Goal: Transaction & Acquisition: Purchase product/service

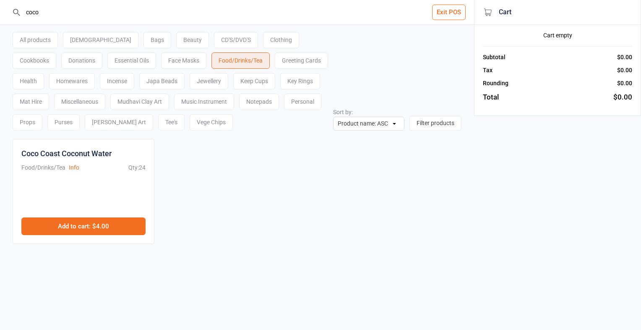
click at [107, 231] on button "Add to cart : $4.00" at bounding box center [83, 226] width 124 height 18
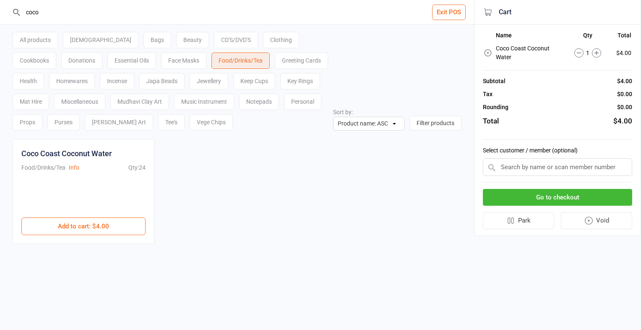
click at [45, 9] on input "coco" at bounding box center [242, 12] width 440 height 24
type input "c"
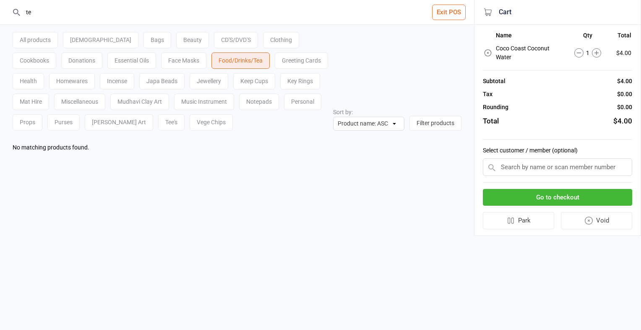
type input "t"
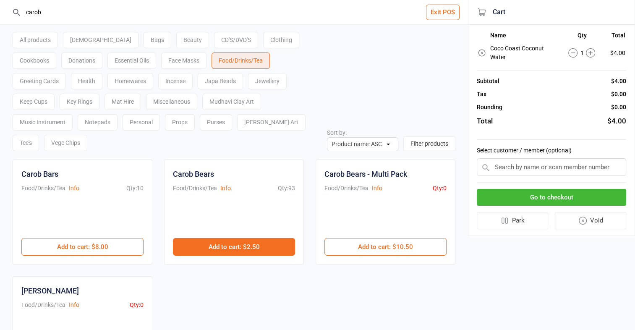
type input "carob"
click at [262, 238] on button "Add to cart : $2.50" at bounding box center [234, 247] width 122 height 18
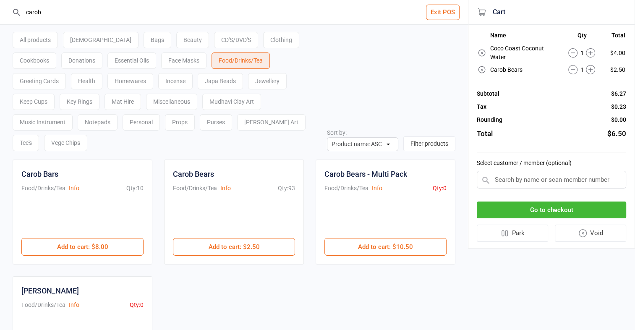
click at [579, 207] on button "Go to checkout" at bounding box center [551, 209] width 149 height 17
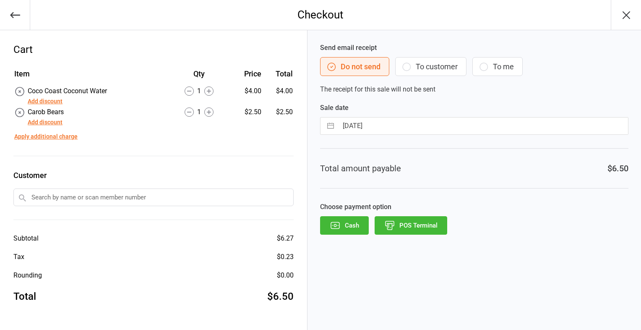
click at [424, 231] on button "POS Terminal" at bounding box center [411, 225] width 73 height 18
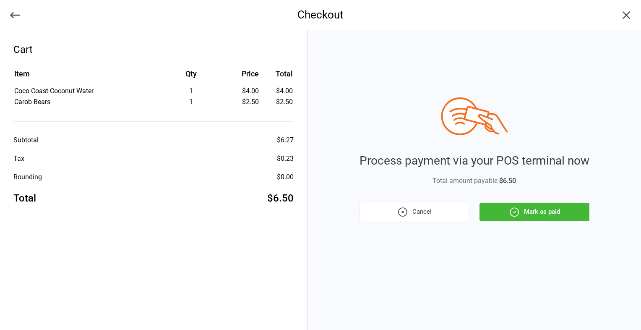
click at [554, 214] on button "Mark as paid" at bounding box center [534, 212] width 110 height 18
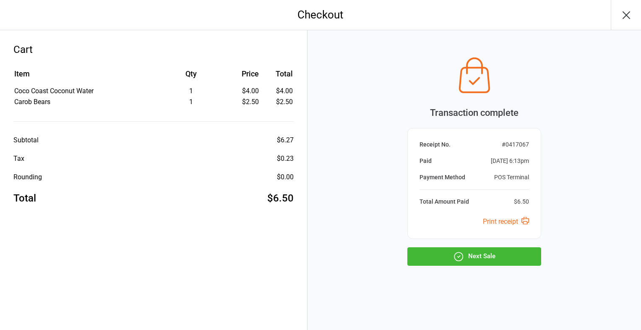
click at [478, 257] on button "Next Sale" at bounding box center [474, 256] width 134 height 18
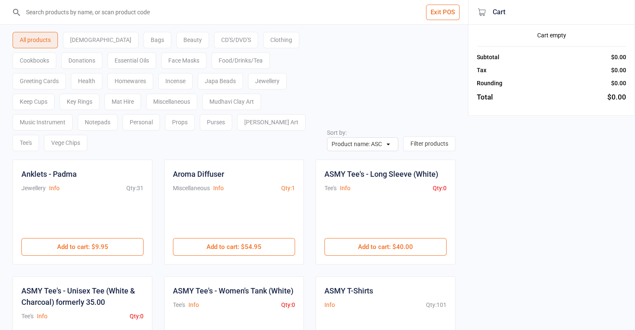
click at [74, 13] on input "search" at bounding box center [239, 12] width 434 height 24
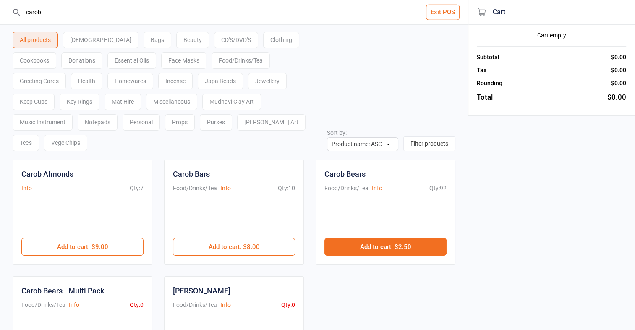
click at [401, 238] on button "Add to cart : $2.50" at bounding box center [385, 247] width 122 height 18
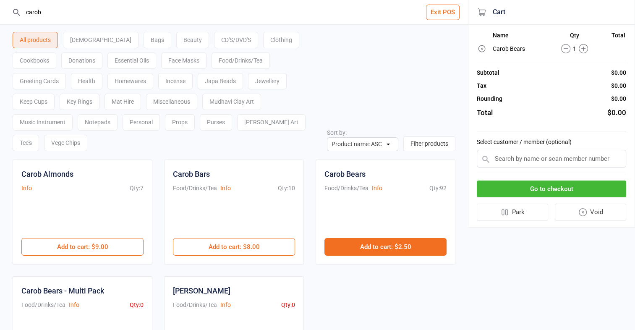
click at [401, 238] on button "Add to cart : $2.50" at bounding box center [385, 247] width 122 height 18
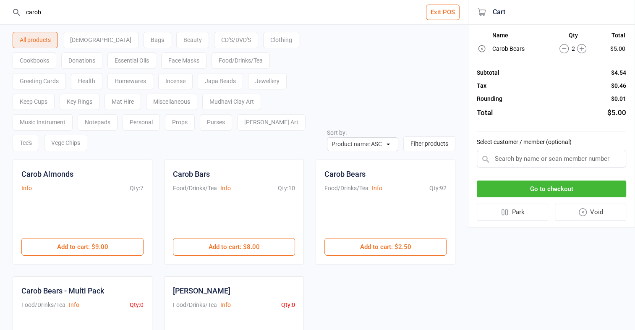
click at [94, 8] on input "carob" at bounding box center [239, 12] width 434 height 24
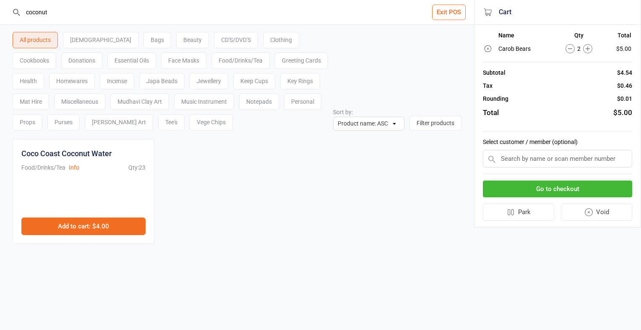
type input "coconut"
click at [104, 221] on button "Add to cart : $4.00" at bounding box center [83, 226] width 124 height 18
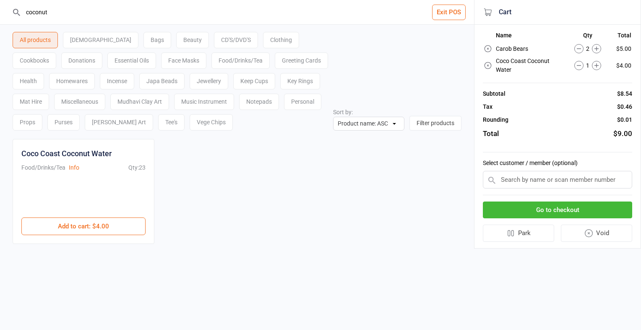
click at [577, 52] on circle at bounding box center [579, 48] width 9 height 9
click at [586, 214] on button "Go to checkout" at bounding box center [557, 209] width 149 height 17
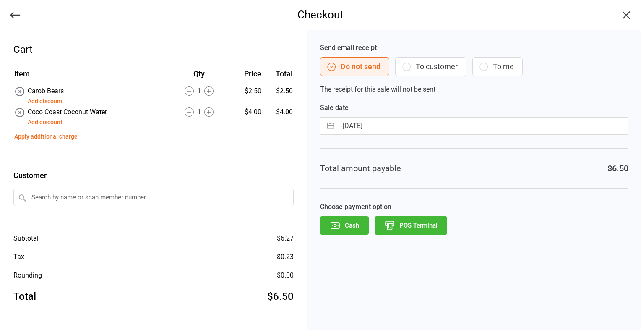
click at [419, 226] on button "POS Terminal" at bounding box center [411, 225] width 73 height 18
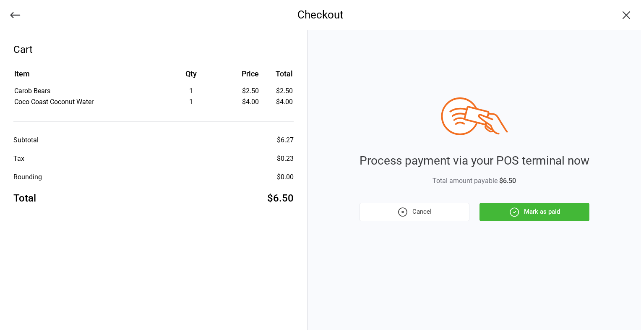
click at [530, 220] on button "Mark as paid" at bounding box center [534, 212] width 110 height 18
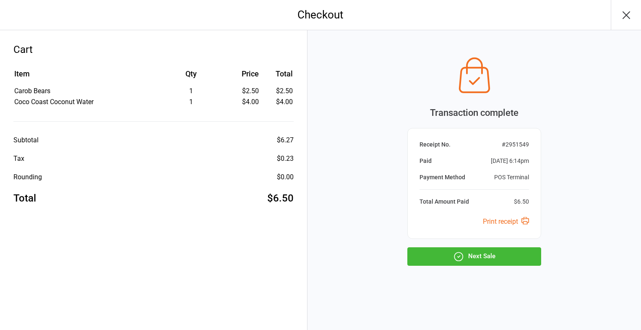
click at [514, 261] on button "Next Sale" at bounding box center [474, 256] width 134 height 18
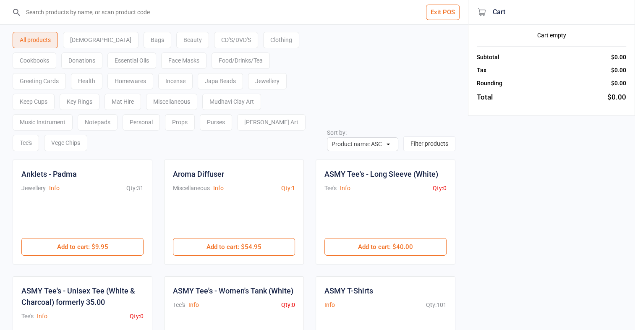
click at [211, 61] on div "Food/Drinks/Tea" at bounding box center [240, 60] width 58 height 16
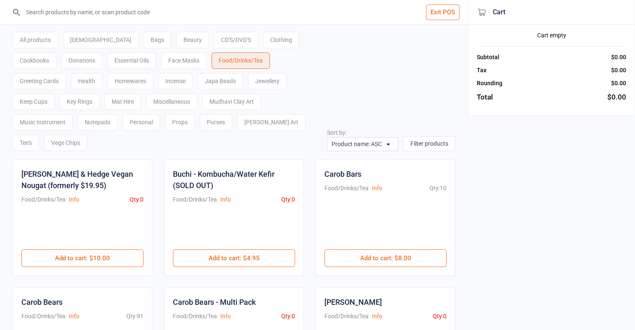
click at [59, 13] on input "search" at bounding box center [239, 12] width 434 height 24
click at [41, 39] on div "All products" at bounding box center [35, 40] width 45 height 16
click at [44, 11] on input "search" at bounding box center [239, 12] width 434 height 24
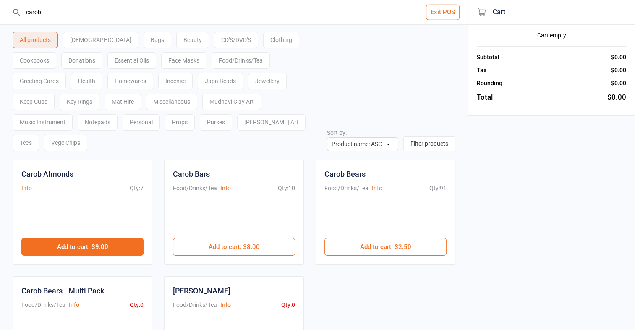
type input "carob"
click at [92, 238] on button "Add to cart : $9.00" at bounding box center [82, 247] width 122 height 18
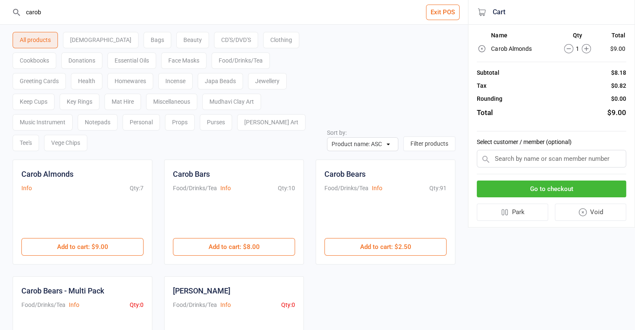
click at [581, 185] on button "Go to checkout" at bounding box center [551, 188] width 149 height 17
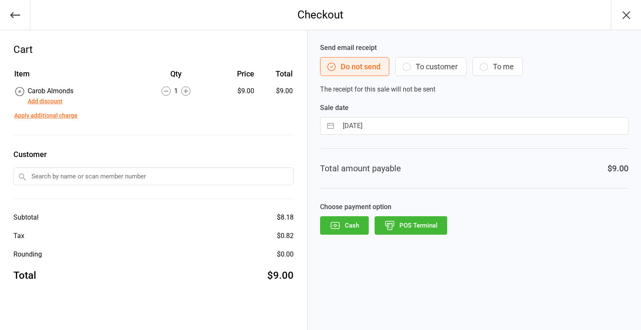
click at [430, 229] on button "POS Terminal" at bounding box center [411, 225] width 73 height 18
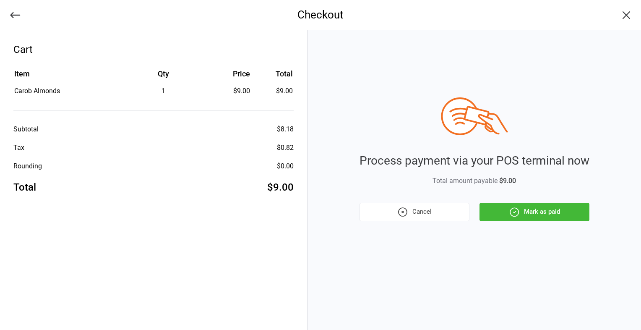
click at [533, 209] on button "Mark as paid" at bounding box center [534, 212] width 110 height 18
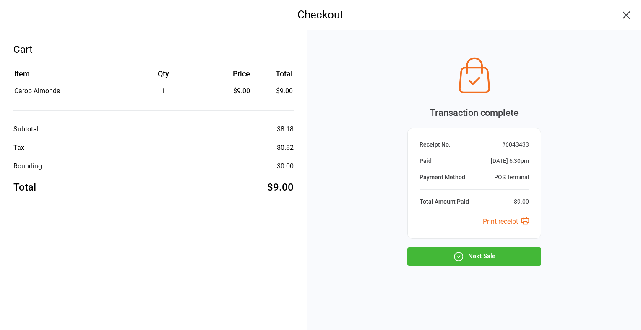
click at [487, 260] on button "Next Sale" at bounding box center [474, 256] width 134 height 18
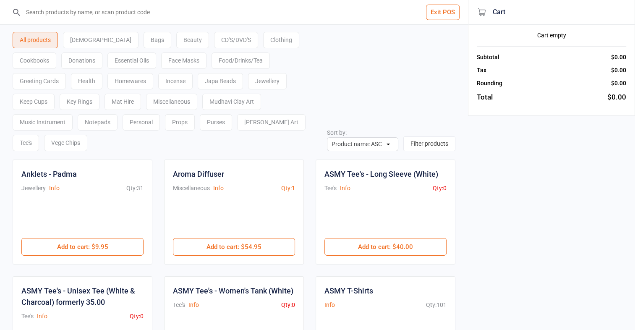
click at [87, 135] on div "Vege Chips" at bounding box center [65, 143] width 43 height 16
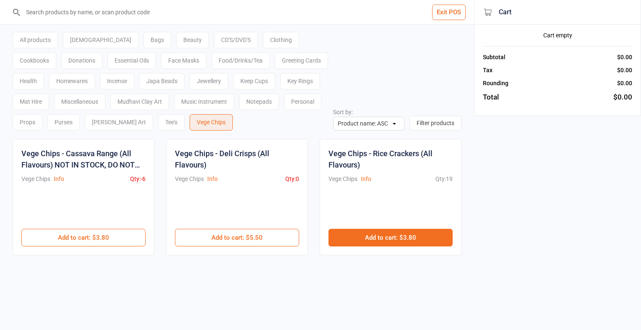
click at [399, 236] on button "Add to cart : $3.80" at bounding box center [390, 238] width 124 height 18
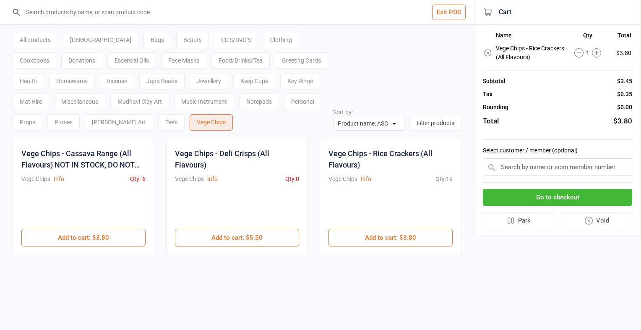
click at [562, 192] on button "Go to checkout" at bounding box center [557, 197] width 149 height 17
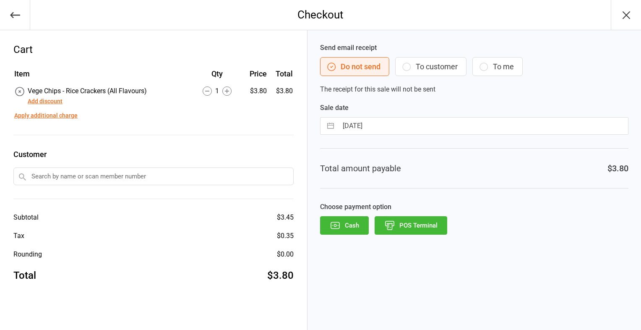
click at [434, 221] on button "POS Terminal" at bounding box center [411, 225] width 73 height 18
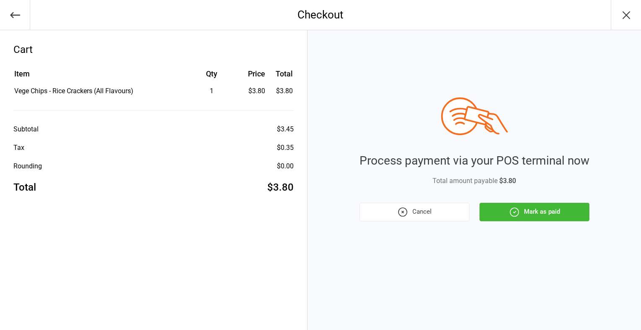
click at [523, 214] on button "Mark as paid" at bounding box center [534, 212] width 110 height 18
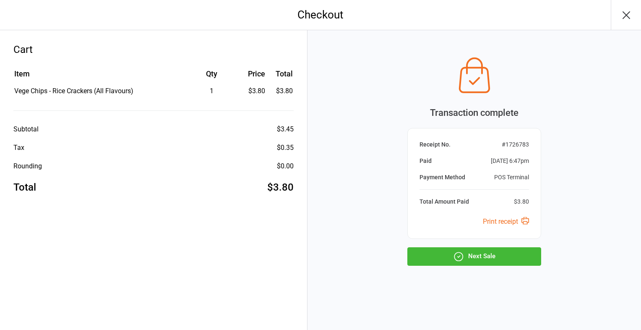
click at [503, 256] on button "Next Sale" at bounding box center [474, 256] width 134 height 18
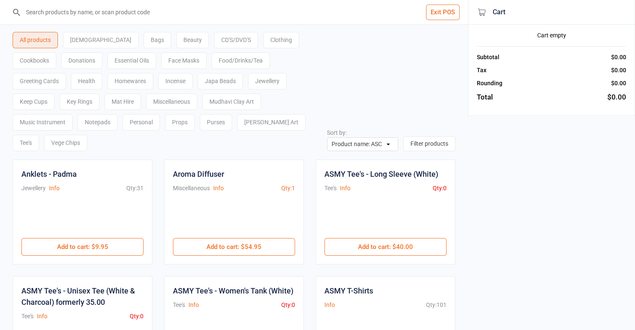
click at [211, 60] on div "Food/Drinks/Tea" at bounding box center [240, 60] width 58 height 16
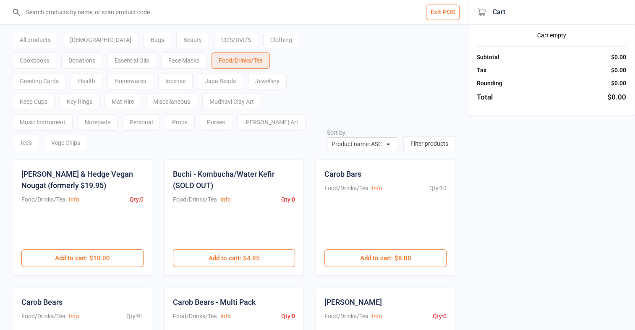
click at [211, 60] on div "Food/Drinks/Tea" at bounding box center [240, 60] width 58 height 16
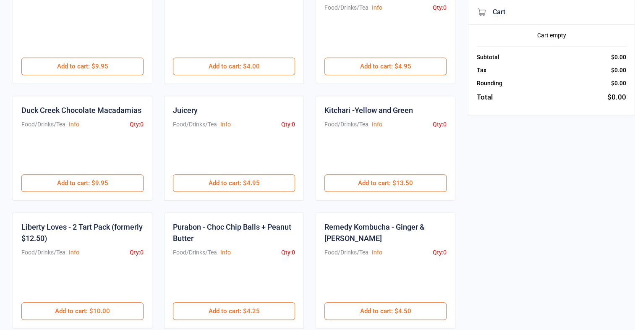
scroll to position [446, 0]
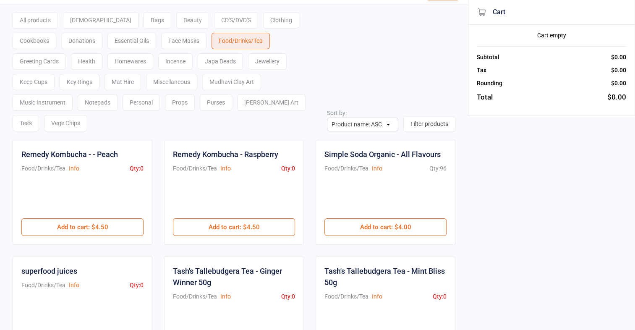
scroll to position [19, 0]
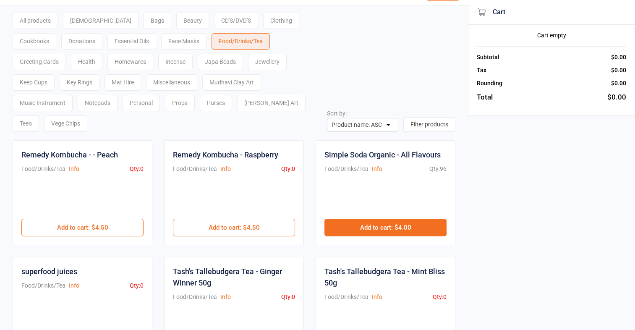
click at [384, 219] on button "Add to cart : $4.00" at bounding box center [385, 228] width 122 height 18
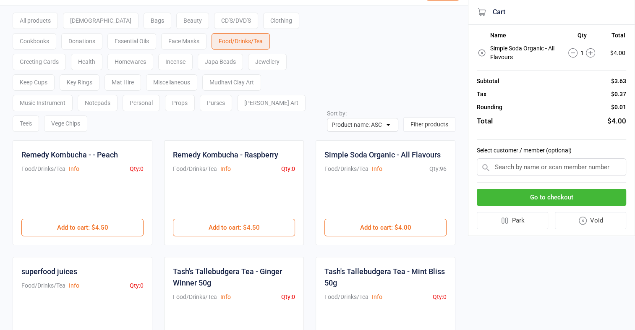
click at [546, 194] on button "Go to checkout" at bounding box center [551, 197] width 149 height 17
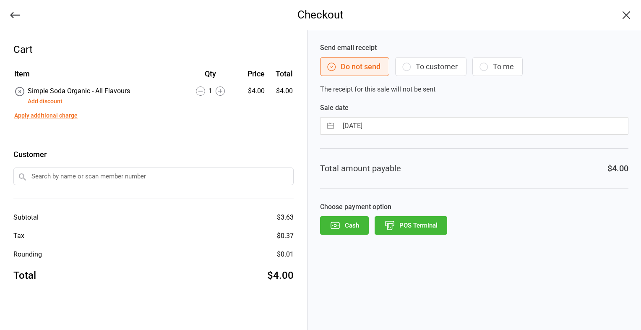
click at [429, 227] on button "POS Terminal" at bounding box center [411, 225] width 73 height 18
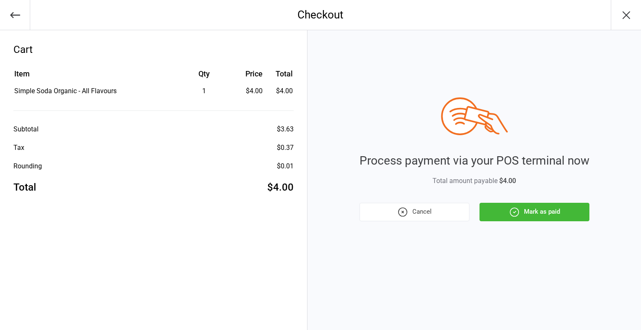
click at [560, 211] on button "Mark as paid" at bounding box center [534, 212] width 110 height 18
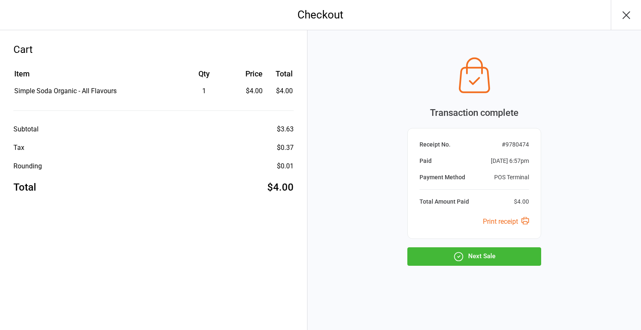
click at [473, 259] on button "Next Sale" at bounding box center [474, 256] width 134 height 18
